Goal: Task Accomplishment & Management: Manage account settings

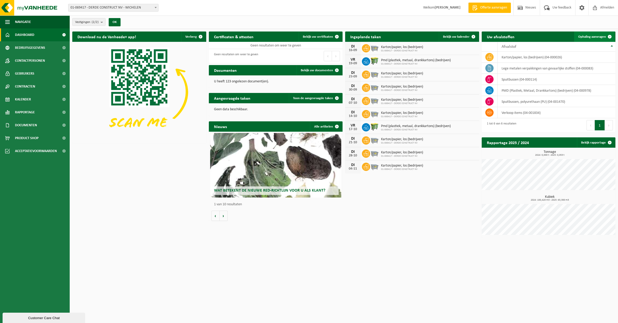
click at [588, 36] on span "Ophaling aanvragen" at bounding box center [593, 36] width 28 height 3
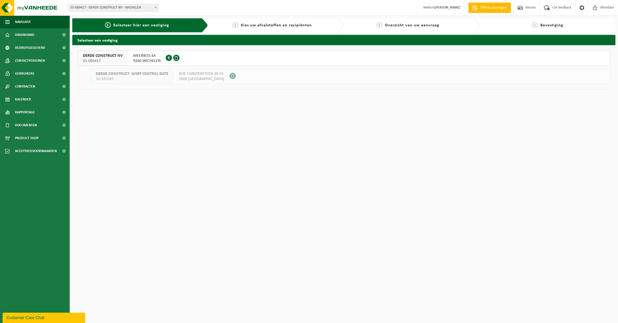
click at [133, 59] on span "9260 WICHELEN" at bounding box center [146, 60] width 27 height 5
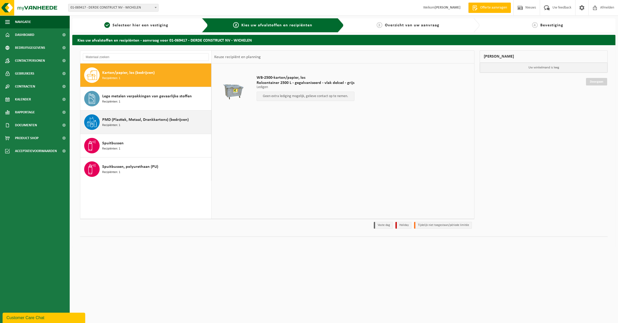
click at [168, 124] on div "PMD (Plastiek, Metaal, Drankkartons) (bedrijven) Recipiënten: 1" at bounding box center [156, 121] width 108 height 15
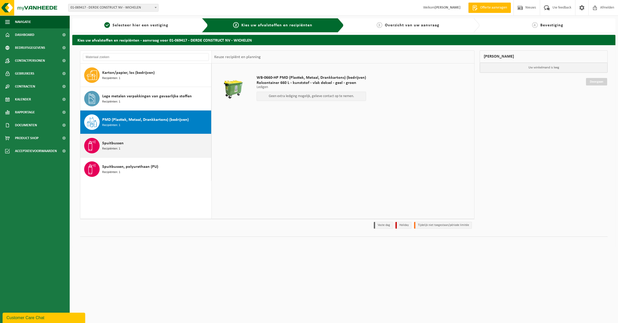
click at [151, 147] on div "Spuitbussen Recipiënten: 1" at bounding box center [156, 145] width 108 height 15
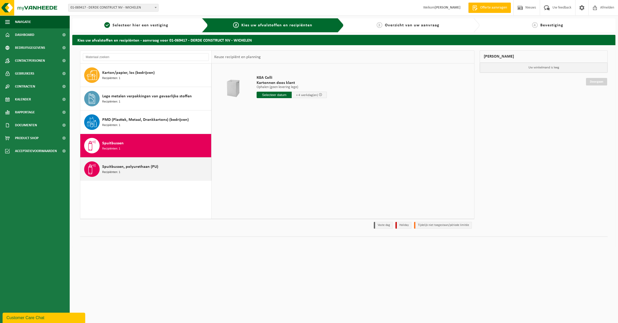
click at [153, 170] on div "Spuitbussen, polyurethaan (PU) Recipiënten: 1" at bounding box center [156, 168] width 108 height 15
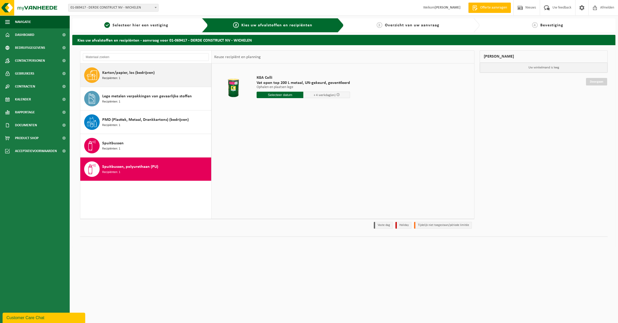
click at [127, 74] on span "Karton/papier, los (bedrijven)" at bounding box center [128, 73] width 52 height 6
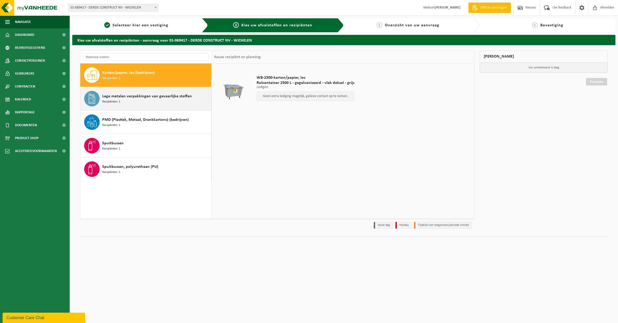
click at [133, 97] on span "Lege metalen verpakkingen van gevaarlijke stoffen" at bounding box center [147, 96] width 90 height 6
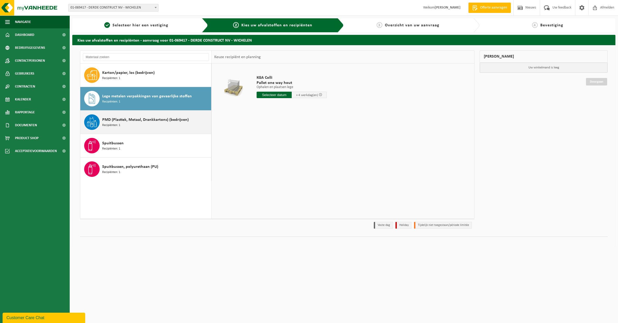
click at [127, 123] on div "PMD (Plastiek, Metaal, Drankkartons) (bedrijven) Recipiënten: 1" at bounding box center [156, 121] width 108 height 15
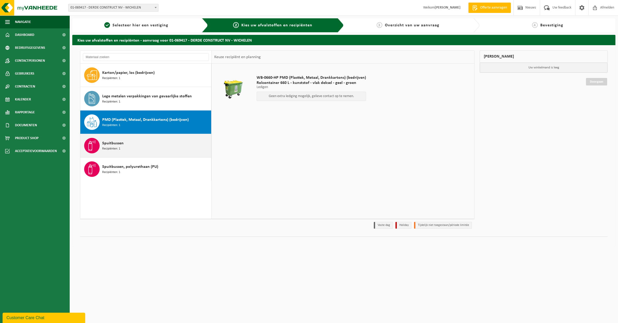
click at [124, 145] on div "Spuitbussen Recipiënten: 1" at bounding box center [156, 145] width 108 height 15
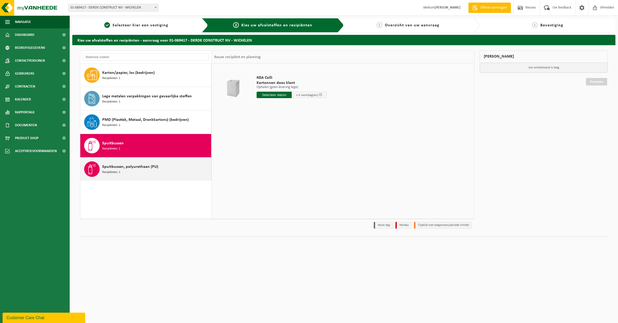
click at [126, 170] on div "Spuitbussen, polyurethaan (PU) Recipiënten: 1" at bounding box center [156, 168] width 108 height 15
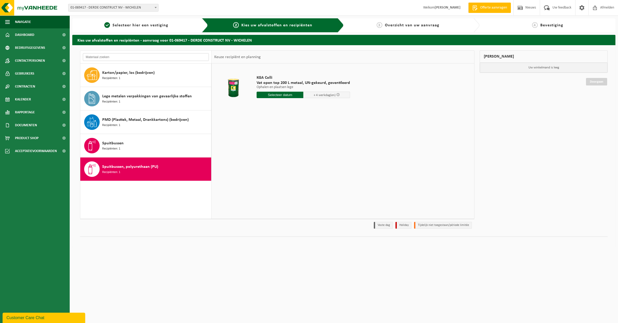
click at [104, 56] on input "text" at bounding box center [146, 57] width 126 height 8
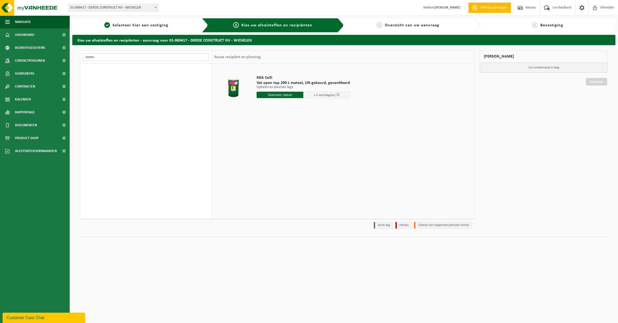
click at [130, 57] on input "isomo" at bounding box center [146, 57] width 126 height 8
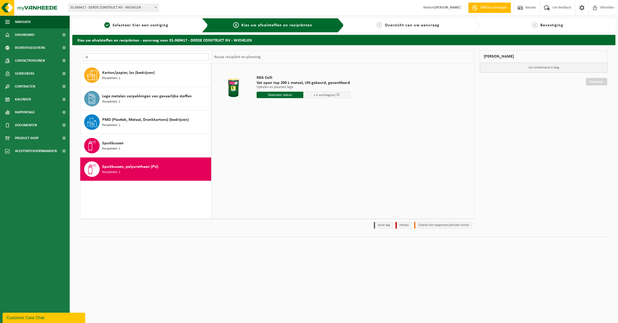
type input "i"
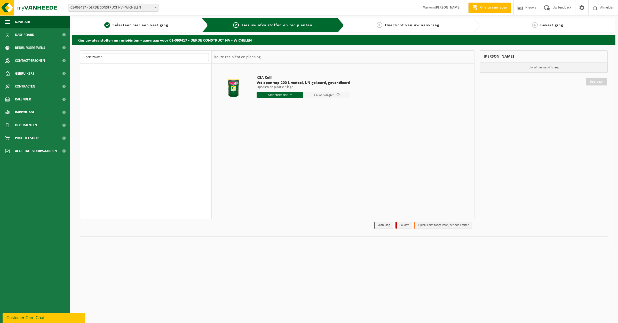
type input "gele zakken"
drag, startPoint x: 130, startPoint y: 57, endPoint x: 85, endPoint y: 56, distance: 45.2
click at [85, 56] on input "gele zakken" at bounding box center [146, 57] width 126 height 8
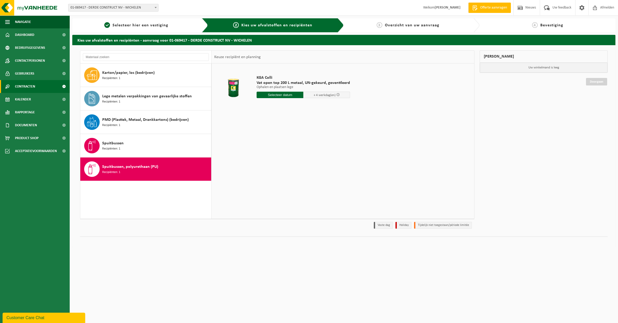
click at [32, 84] on span "Contracten" at bounding box center [25, 86] width 20 height 13
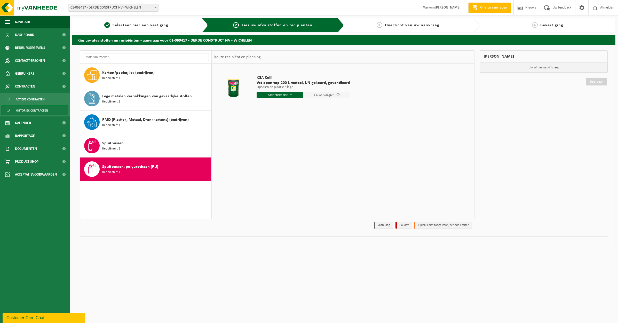
click at [33, 109] on span "Historiek contracten" at bounding box center [32, 111] width 32 height 10
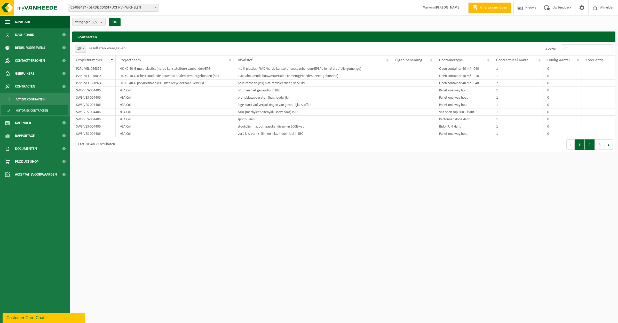
click at [591, 146] on button "2" at bounding box center [590, 144] width 10 height 10
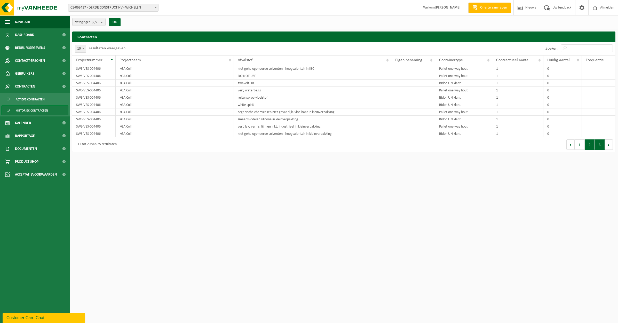
click at [600, 144] on button "3" at bounding box center [600, 144] width 10 height 10
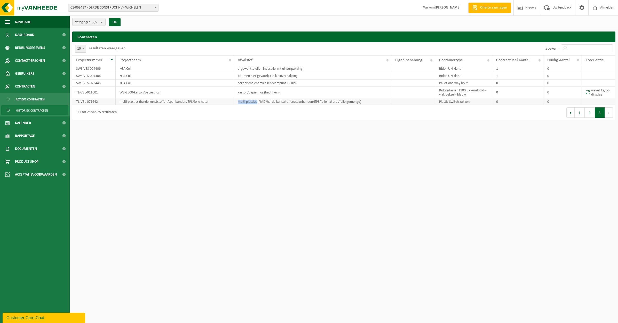
drag, startPoint x: 238, startPoint y: 102, endPoint x: 258, endPoint y: 103, distance: 19.7
click at [258, 103] on td "multi plastics (PMD/harde kunststoffen/spanbanden/EPS/folie naturel/folie gemen…" at bounding box center [313, 101] width 158 height 7
copy td "multi plastics"
click at [27, 34] on span "Dashboard" at bounding box center [24, 34] width 19 height 13
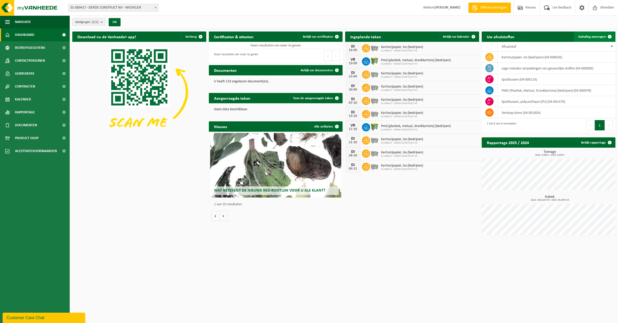
click at [593, 36] on span "Ophaling aanvragen" at bounding box center [593, 36] width 28 height 3
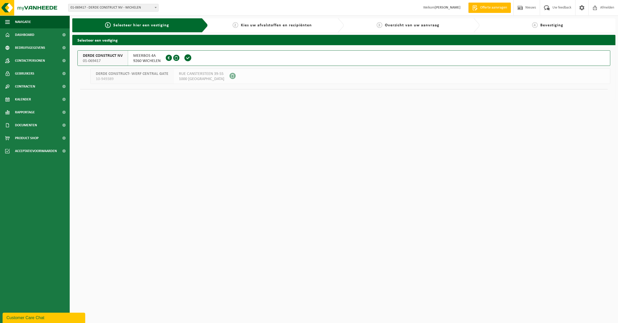
click at [152, 53] on span "MEERBOS 4A" at bounding box center [146, 55] width 27 height 5
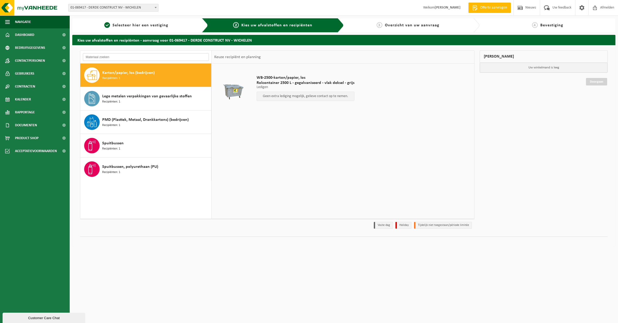
click at [160, 57] on input "text" at bounding box center [146, 57] width 126 height 8
paste input "multi plastics"
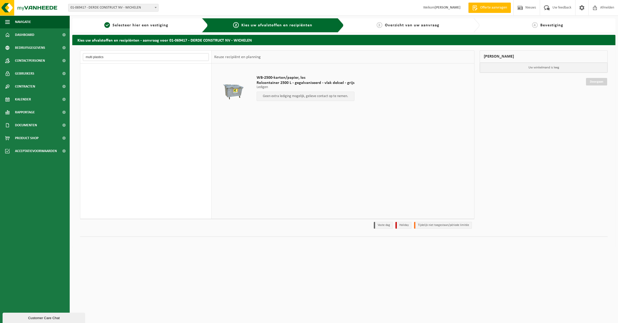
type input "multi plastics"
click at [25, 34] on span "Dashboard" at bounding box center [24, 34] width 19 height 13
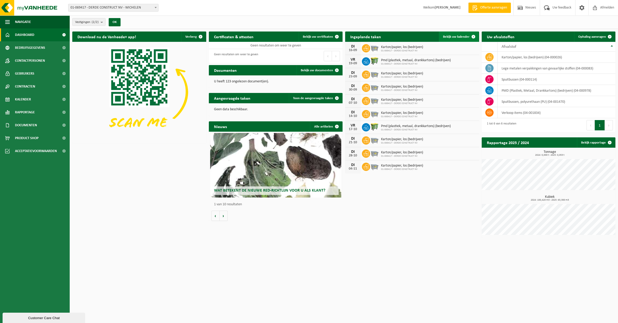
click at [459, 36] on span "Bekijk uw kalender" at bounding box center [456, 36] width 27 height 3
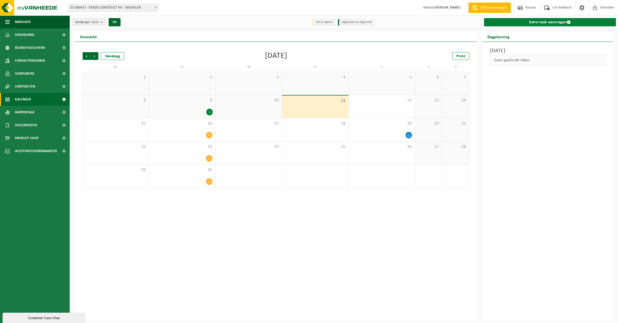
click at [555, 23] on link "Extra taak aanvragen" at bounding box center [550, 22] width 132 height 8
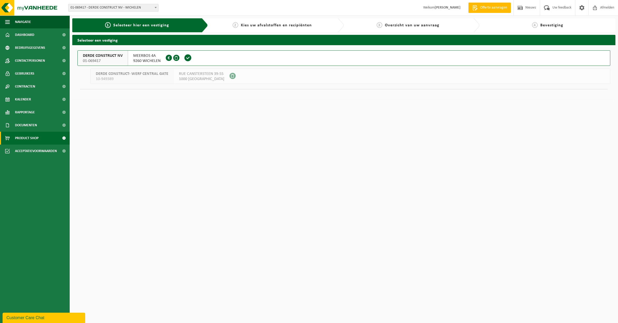
click at [37, 138] on span "Product Shop" at bounding box center [27, 138] width 24 height 13
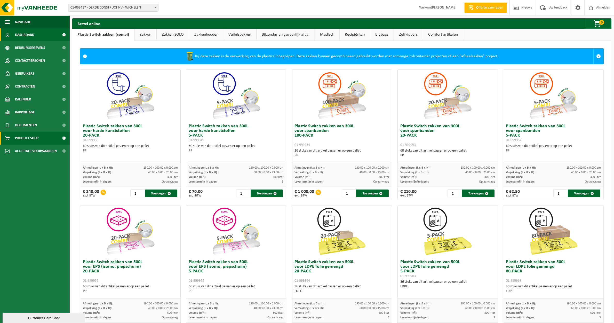
click at [24, 34] on span "Dashboard" at bounding box center [24, 34] width 19 height 13
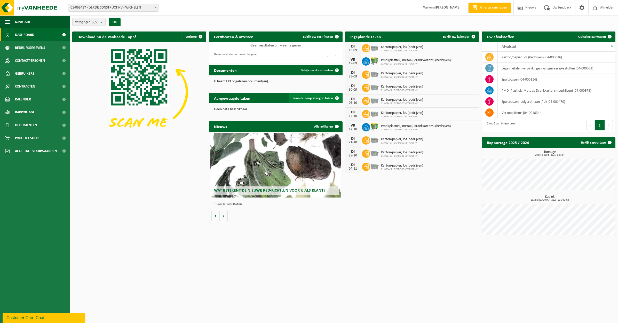
click at [310, 97] on span "Toon de aangevraagde taken" at bounding box center [313, 98] width 40 height 3
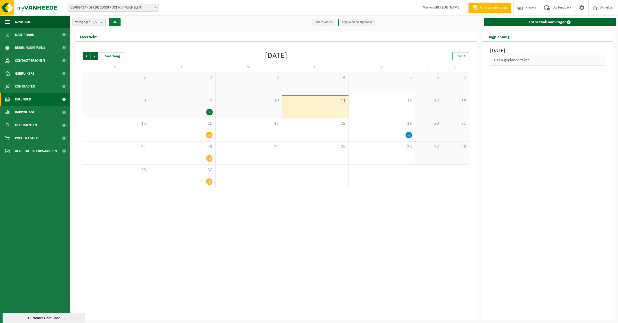
click at [116, 23] on button "OK" at bounding box center [115, 22] width 12 height 8
click at [28, 34] on span "Dashboard" at bounding box center [24, 34] width 19 height 13
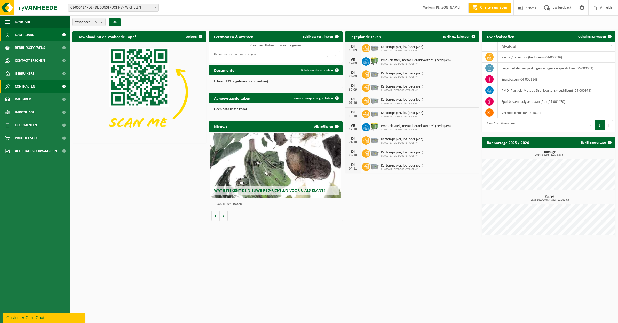
click at [20, 86] on span "Contracten" at bounding box center [25, 86] width 20 height 13
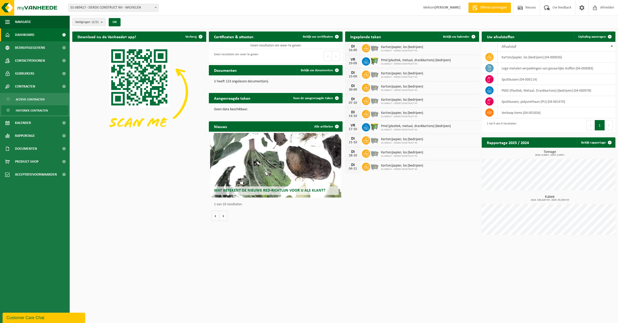
click at [28, 109] on span "Historiek contracten" at bounding box center [32, 111] width 32 height 10
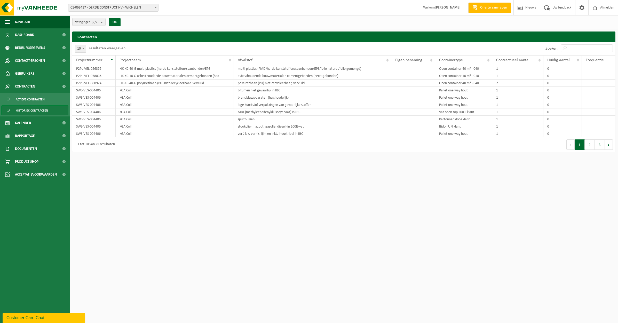
drag, startPoint x: 604, startPoint y: 149, endPoint x: 590, endPoint y: 151, distance: 14.3
click at [604, 149] on button "3" at bounding box center [600, 144] width 10 height 10
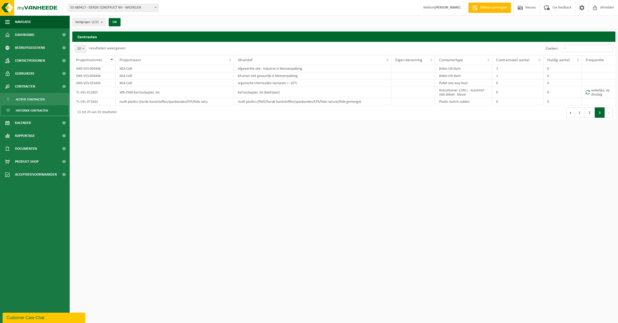
click at [145, 155] on html "Vestiging: 01-069417 - DERDE CONSTRUCT NV - WICHELEN 10-949389 - DERDE CONSTRUC…" at bounding box center [309, 161] width 618 height 323
click at [25, 162] on span "Product Shop" at bounding box center [27, 161] width 24 height 13
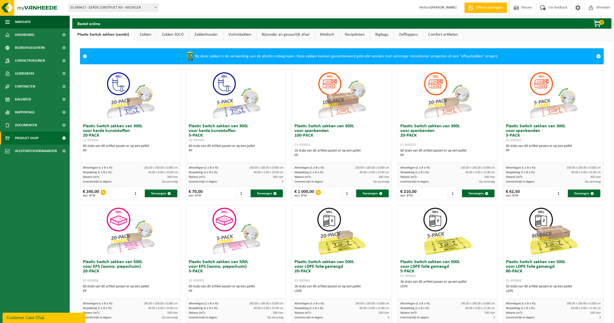
click at [144, 35] on link "Zakken" at bounding box center [146, 35] width 22 height 12
